Goal: Check status

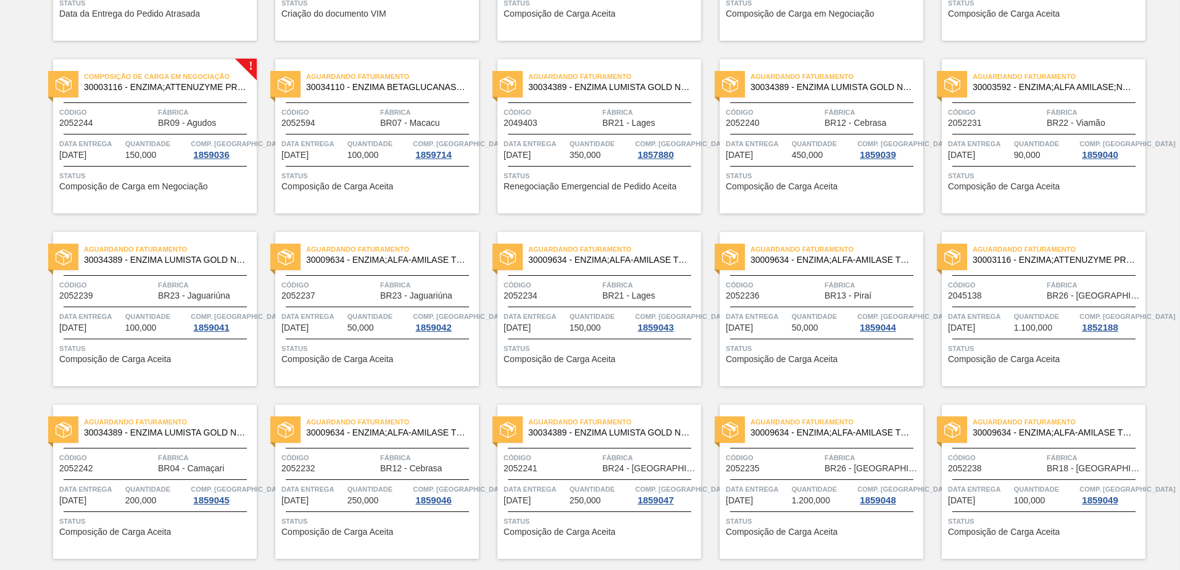
scroll to position [409, 0]
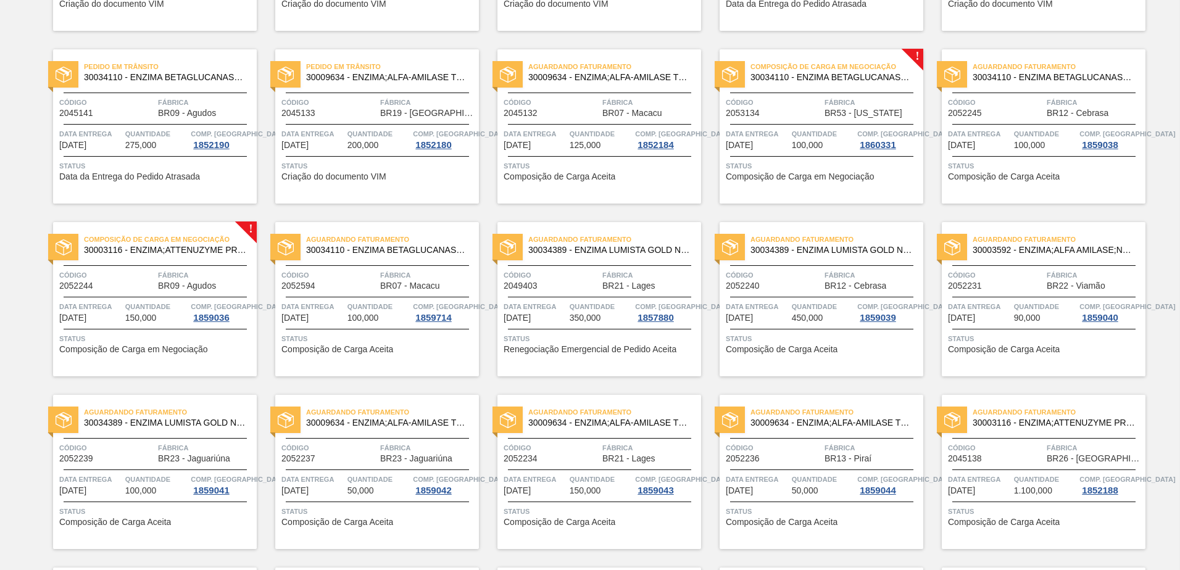
click at [826, 97] on span "Fábrica" at bounding box center [872, 102] width 96 height 12
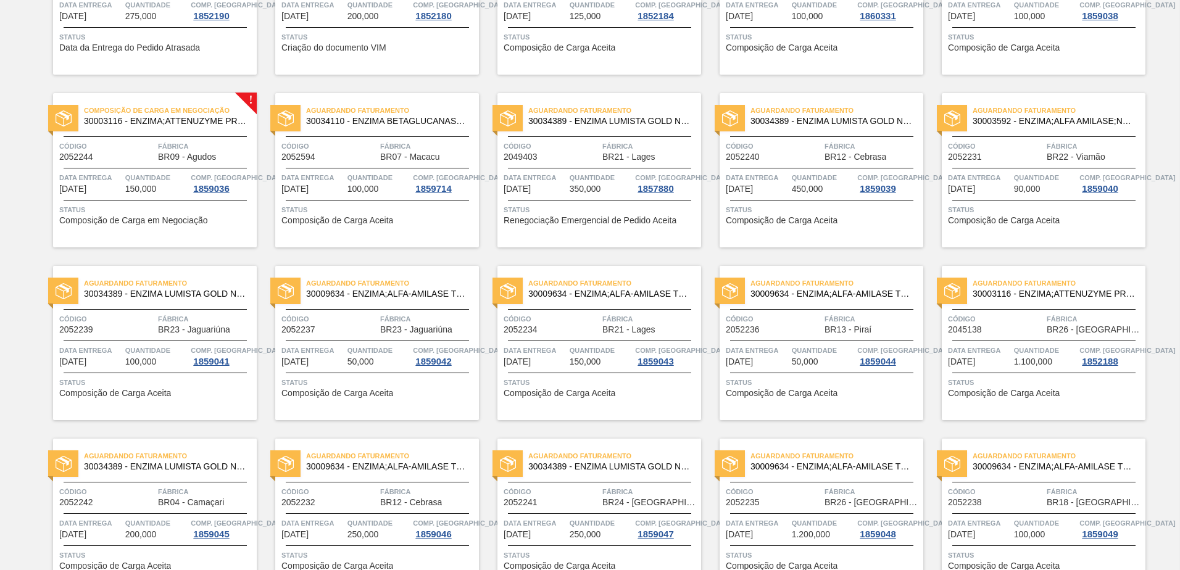
scroll to position [347, 0]
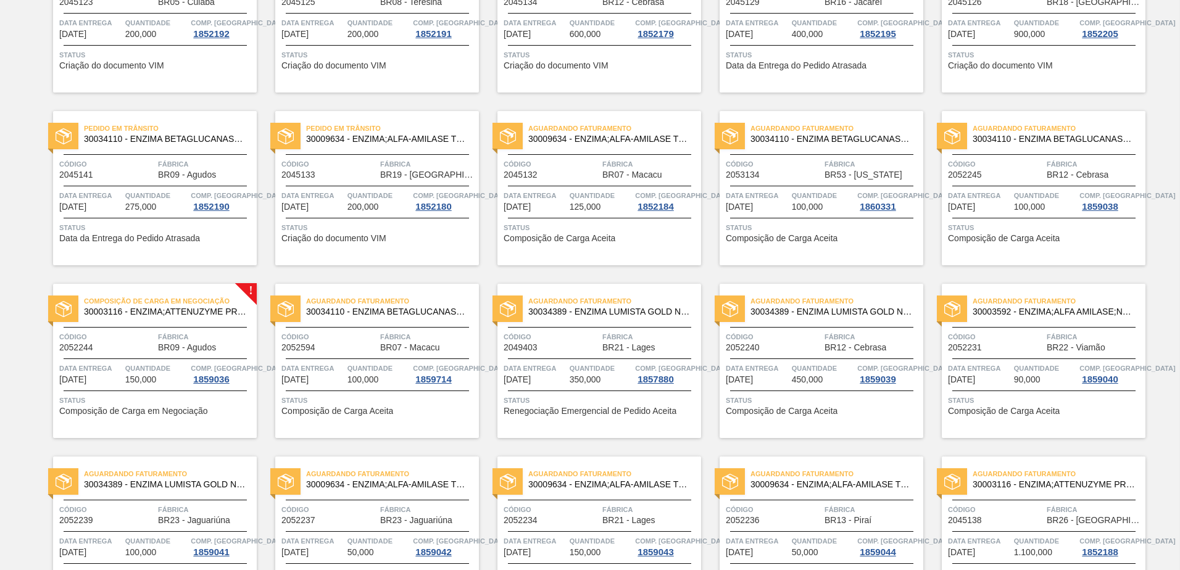
click at [821, 230] on span "Status" at bounding box center [823, 228] width 194 height 12
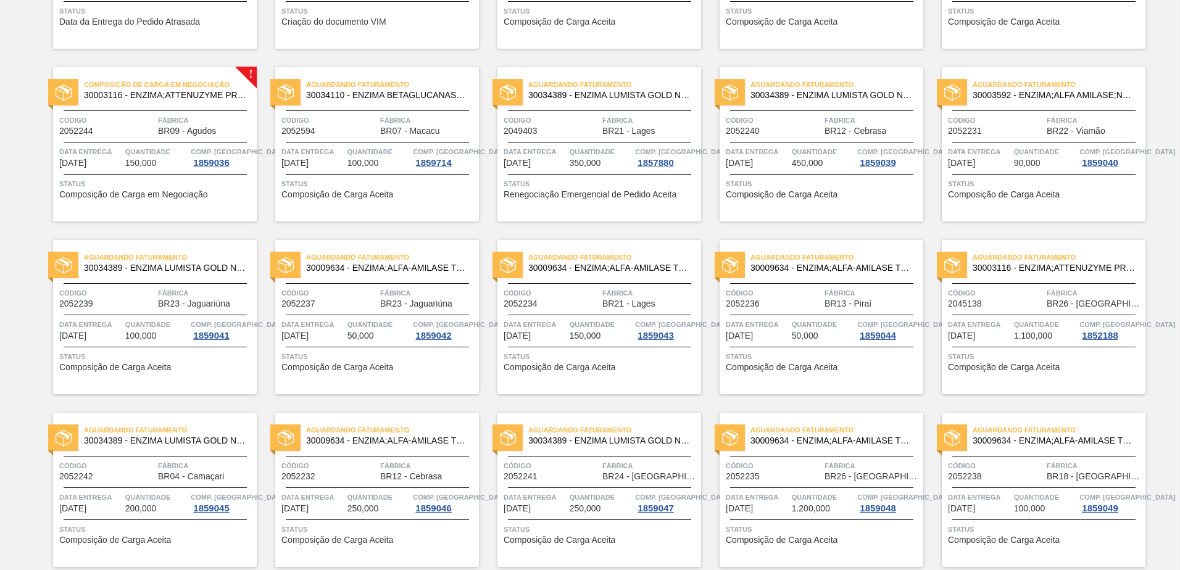
scroll to position [471, 0]
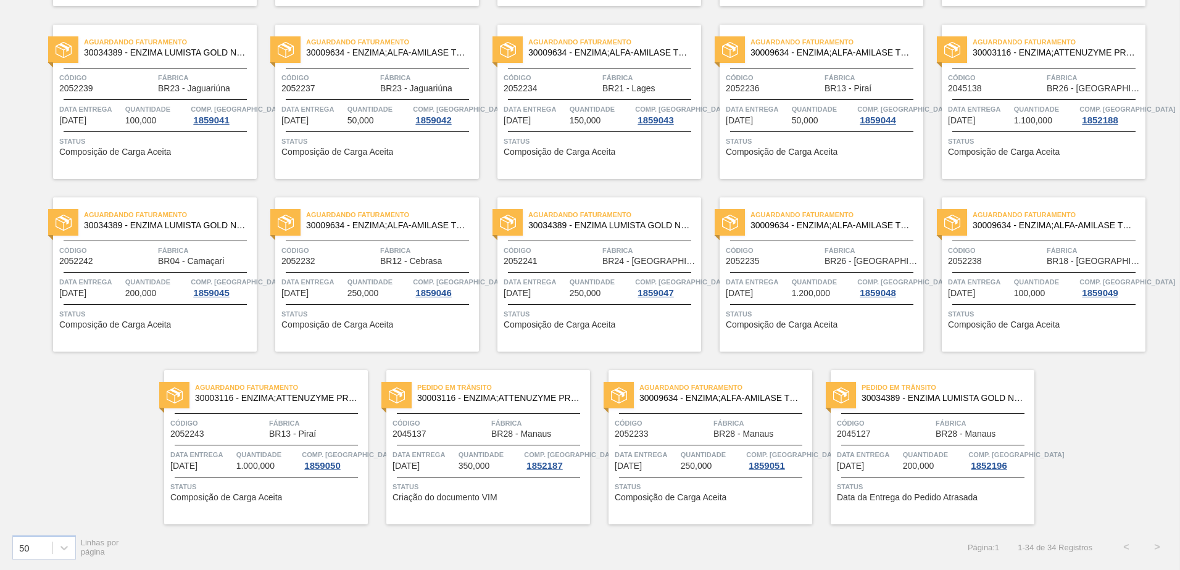
scroll to position [471, 0]
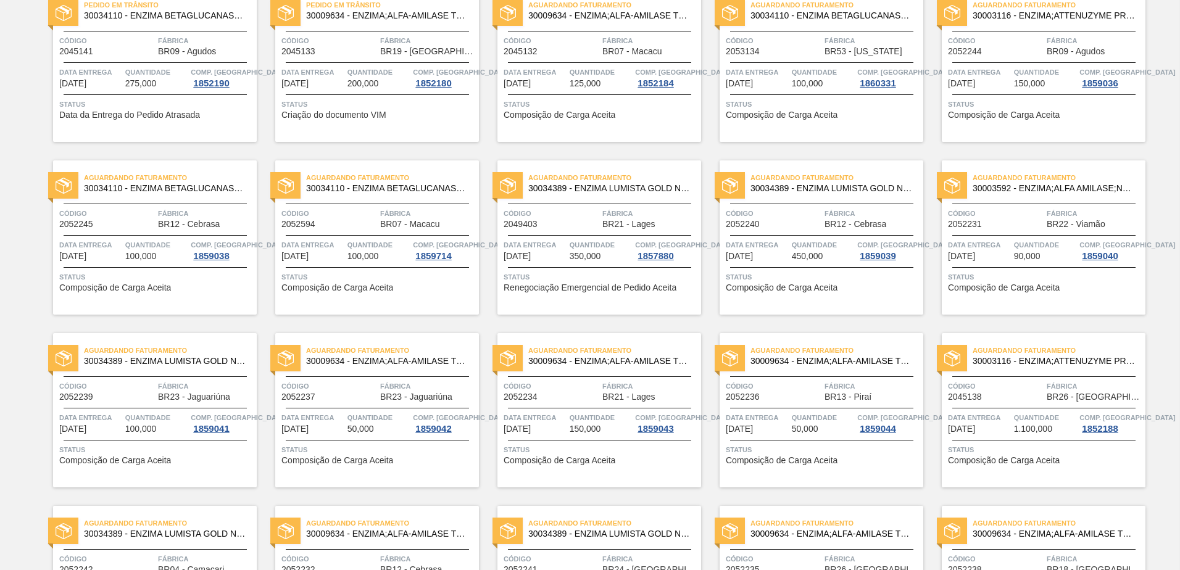
click at [1002, 113] on span "Composição de Carga Aceita" at bounding box center [1004, 114] width 112 height 9
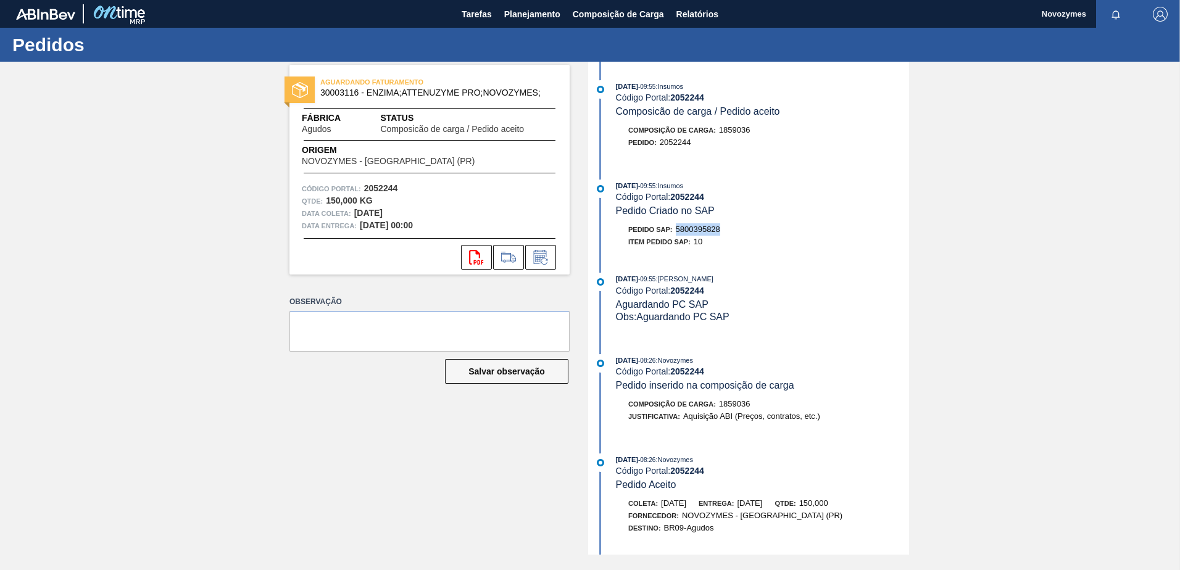
drag, startPoint x: 726, startPoint y: 231, endPoint x: 677, endPoint y: 229, distance: 49.4
click at [677, 229] on div "Pedido SAP: 5800395828" at bounding box center [762, 229] width 293 height 12
copy span "5800395828"
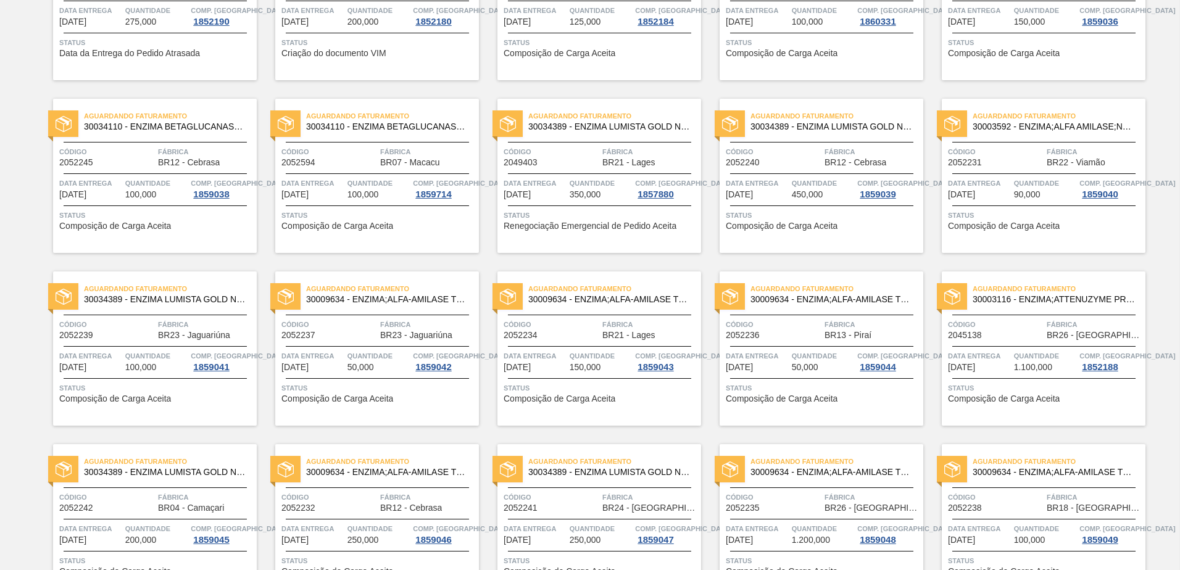
scroll to position [471, 0]
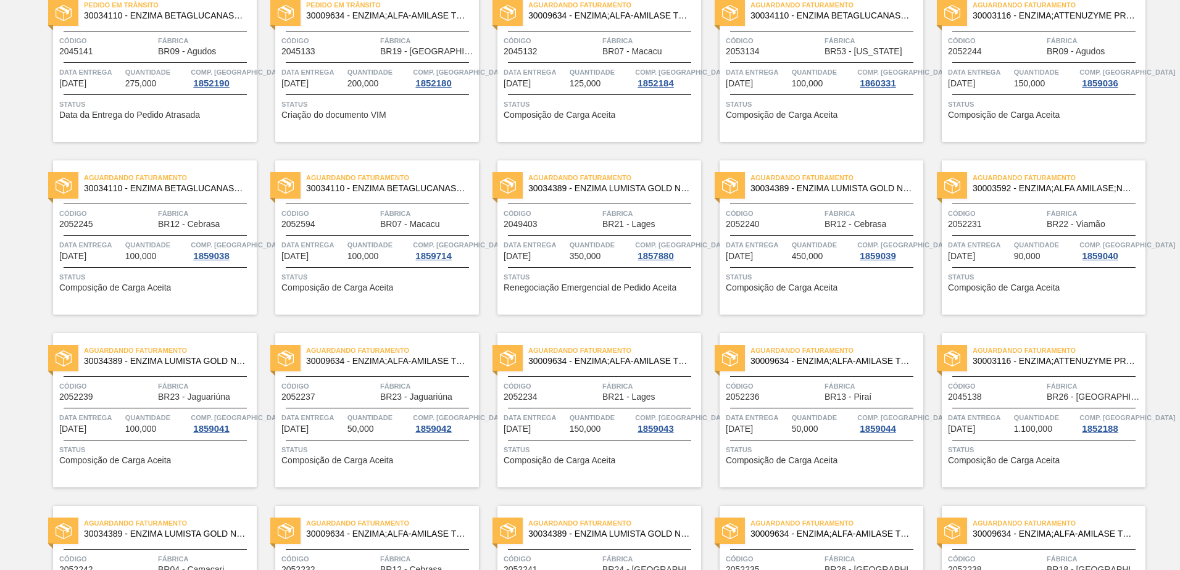
click at [796, 102] on span "Status" at bounding box center [823, 104] width 194 height 12
